Goal: Connect with others: Connect with others

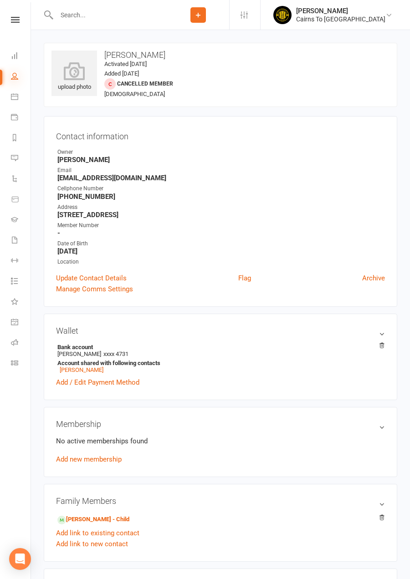
click at [17, 74] on icon at bounding box center [14, 75] width 7 height 7
select select "100"
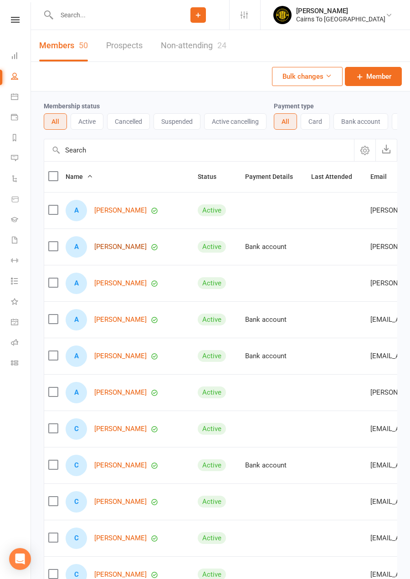
click at [107, 251] on link "[PERSON_NAME]" at bounding box center [120, 247] width 52 height 8
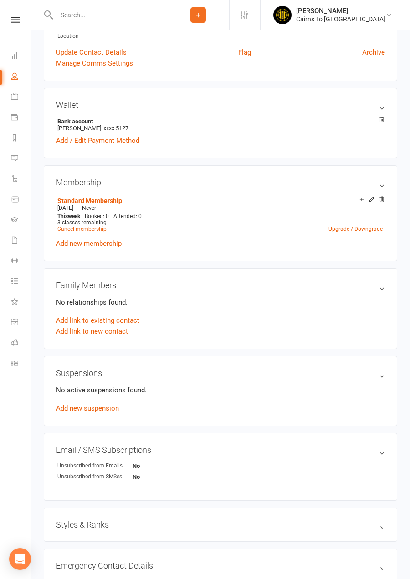
scroll to position [235, 0]
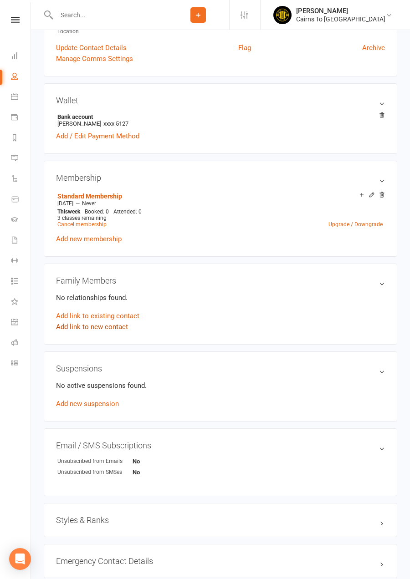
click at [69, 327] on link "Add link to new contact" at bounding box center [92, 327] width 72 height 11
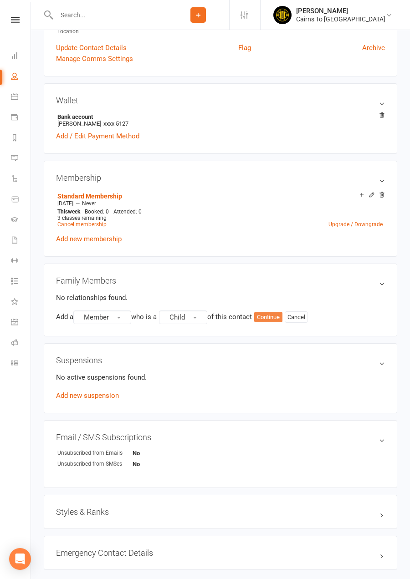
click at [276, 320] on button "Continue" at bounding box center [268, 317] width 28 height 11
